Goal: Check status: Check status

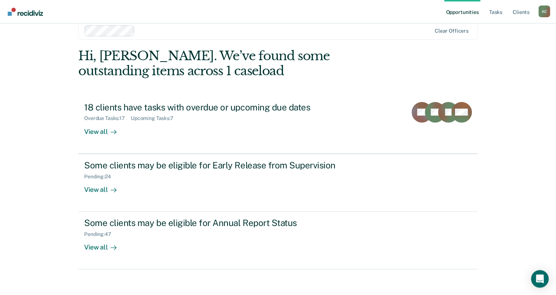
scroll to position [13, 0]
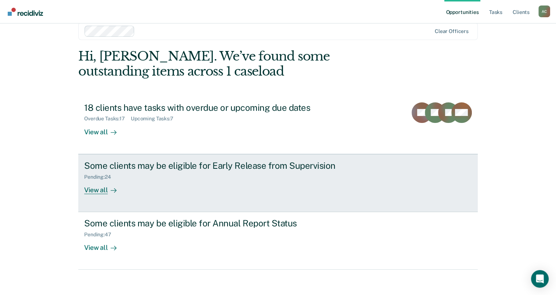
click at [98, 193] on div "View all" at bounding box center [104, 187] width 41 height 14
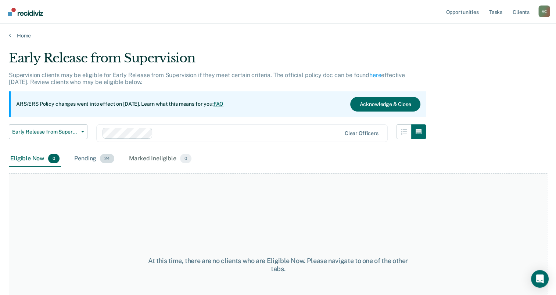
click at [106, 162] on span "24" at bounding box center [107, 159] width 14 height 10
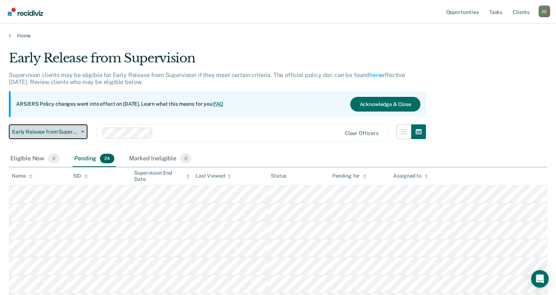
click at [80, 130] on button "Early Release from Supervision" at bounding box center [48, 131] width 79 height 15
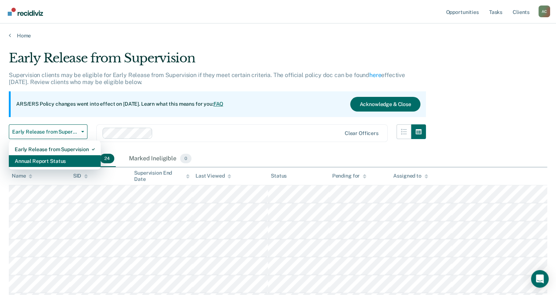
click at [43, 163] on div "Annual Report Status" at bounding box center [55, 161] width 80 height 12
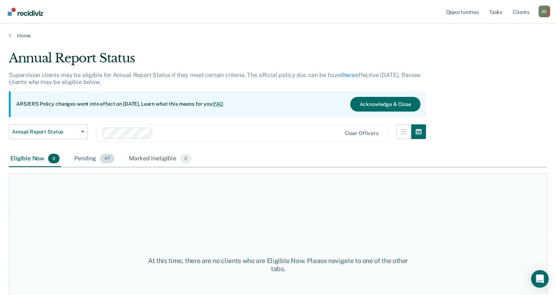
click at [108, 162] on span "47" at bounding box center [107, 159] width 14 height 10
